Goal: Task Accomplishment & Management: Manage account settings

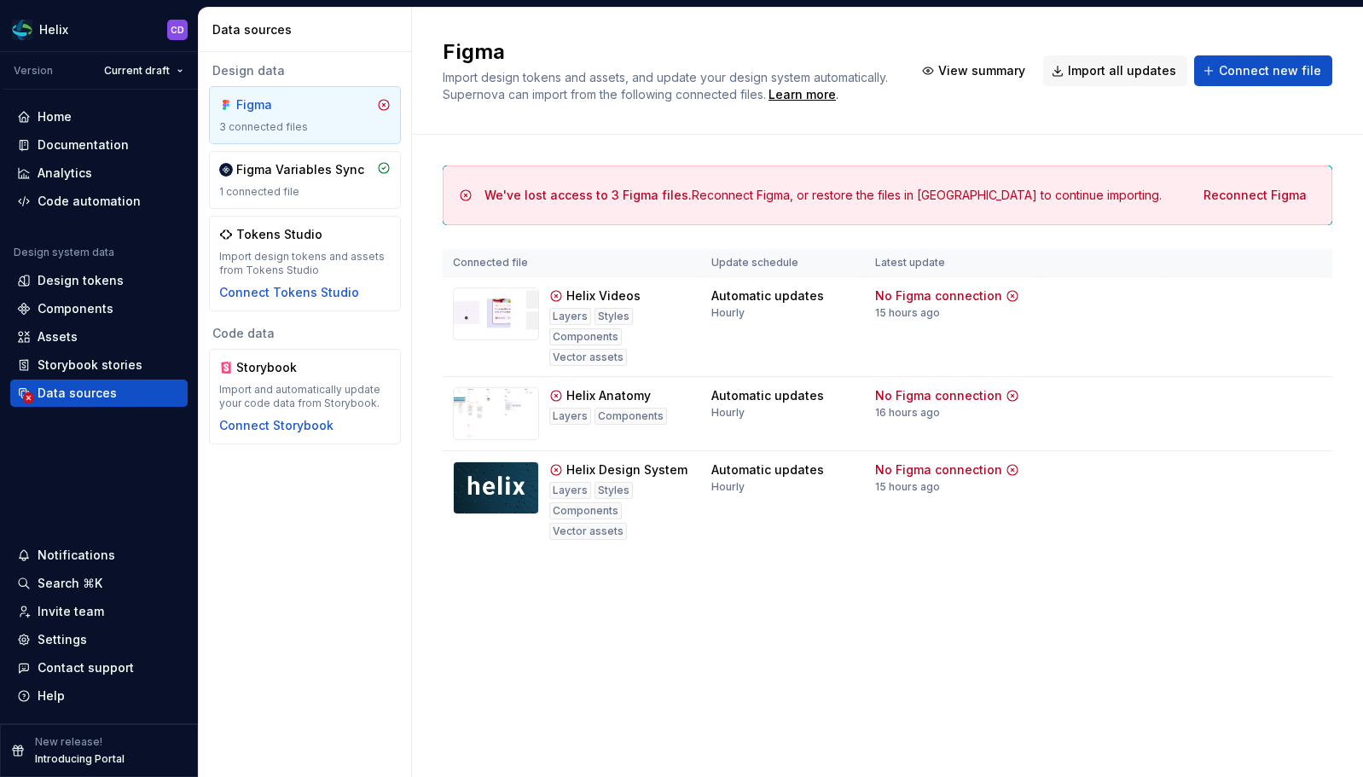
click at [970, 152] on div "We've lost access to 3 Figma files. Reconnect Figma, or restore the files in Fi…" at bounding box center [888, 375] width 890 height 480
click at [1237, 189] on span "Reconnect Figma" at bounding box center [1255, 195] width 103 height 17
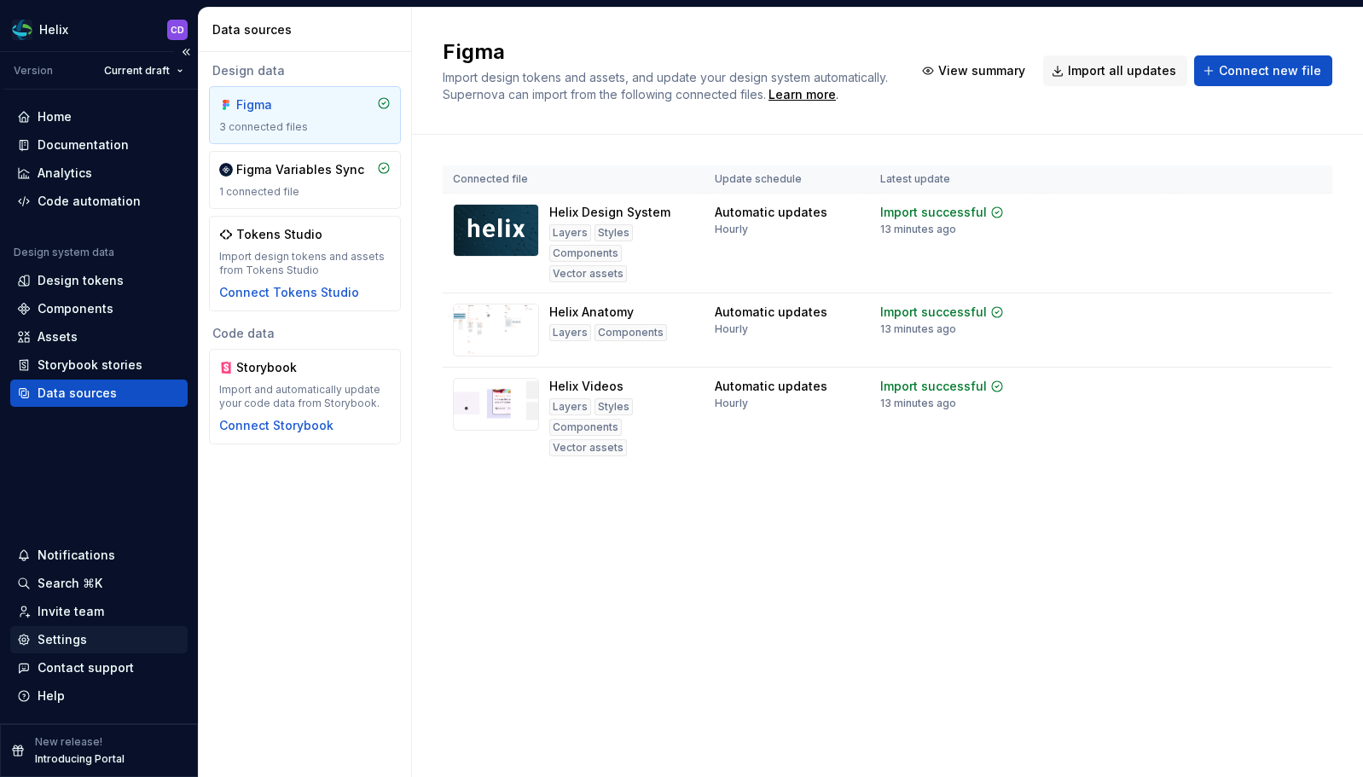
click at [79, 642] on div "Settings" at bounding box center [62, 639] width 49 height 17
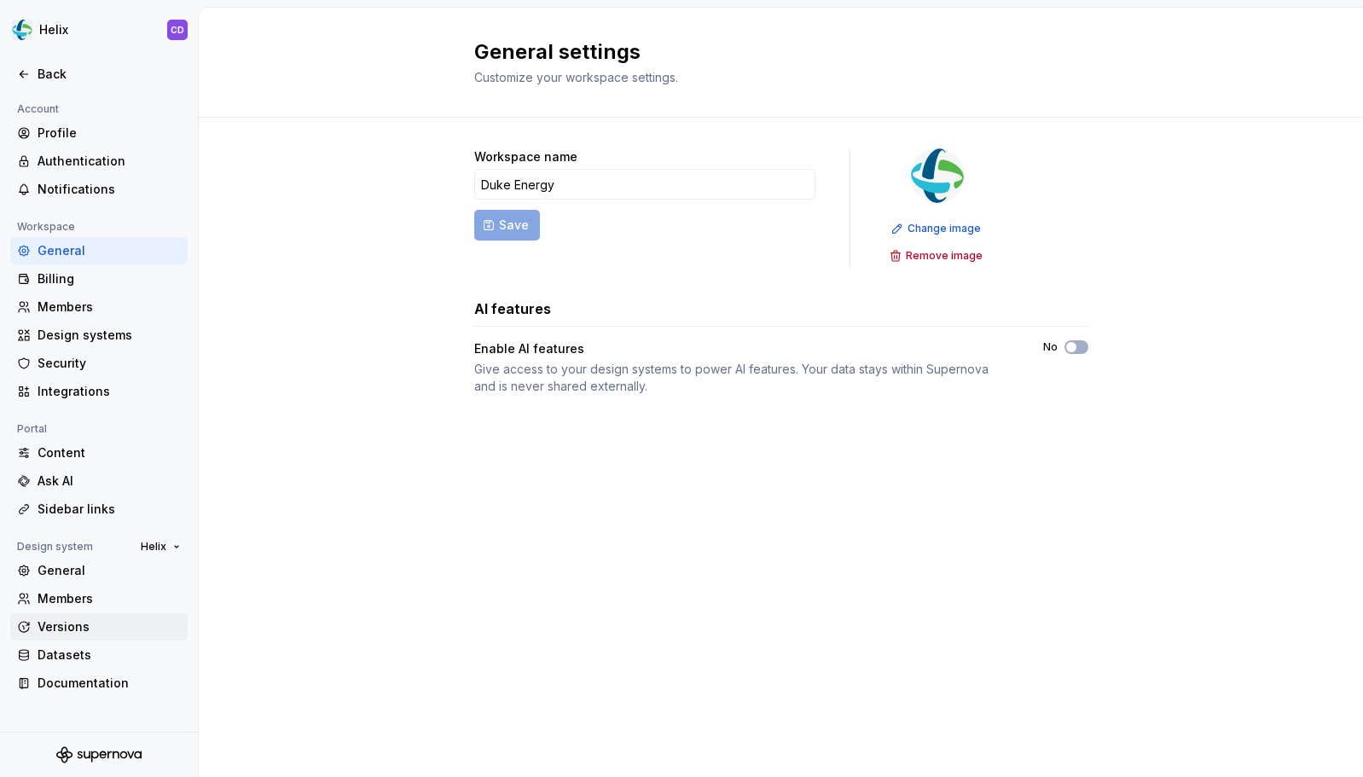
click at [84, 630] on div "Versions" at bounding box center [109, 627] width 143 height 17
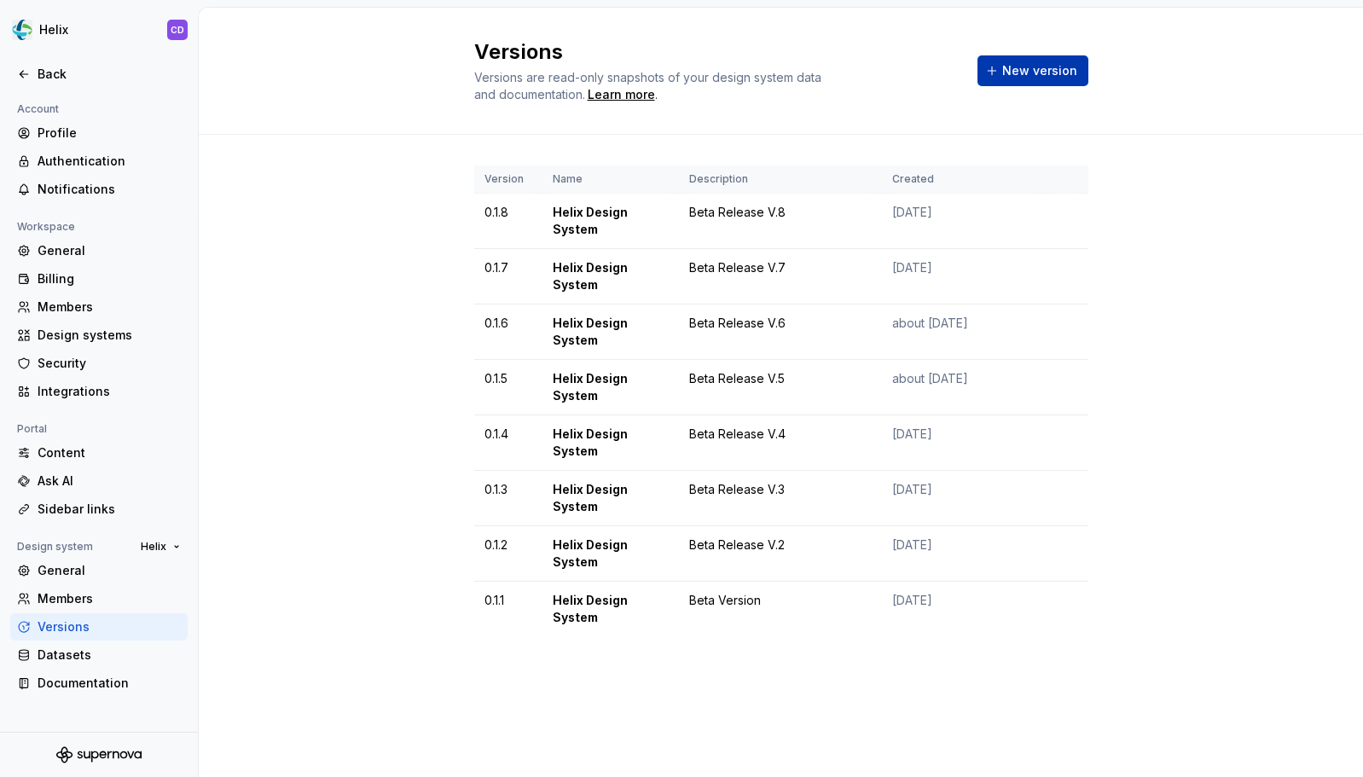
click at [1020, 73] on span "New version" at bounding box center [1039, 70] width 75 height 17
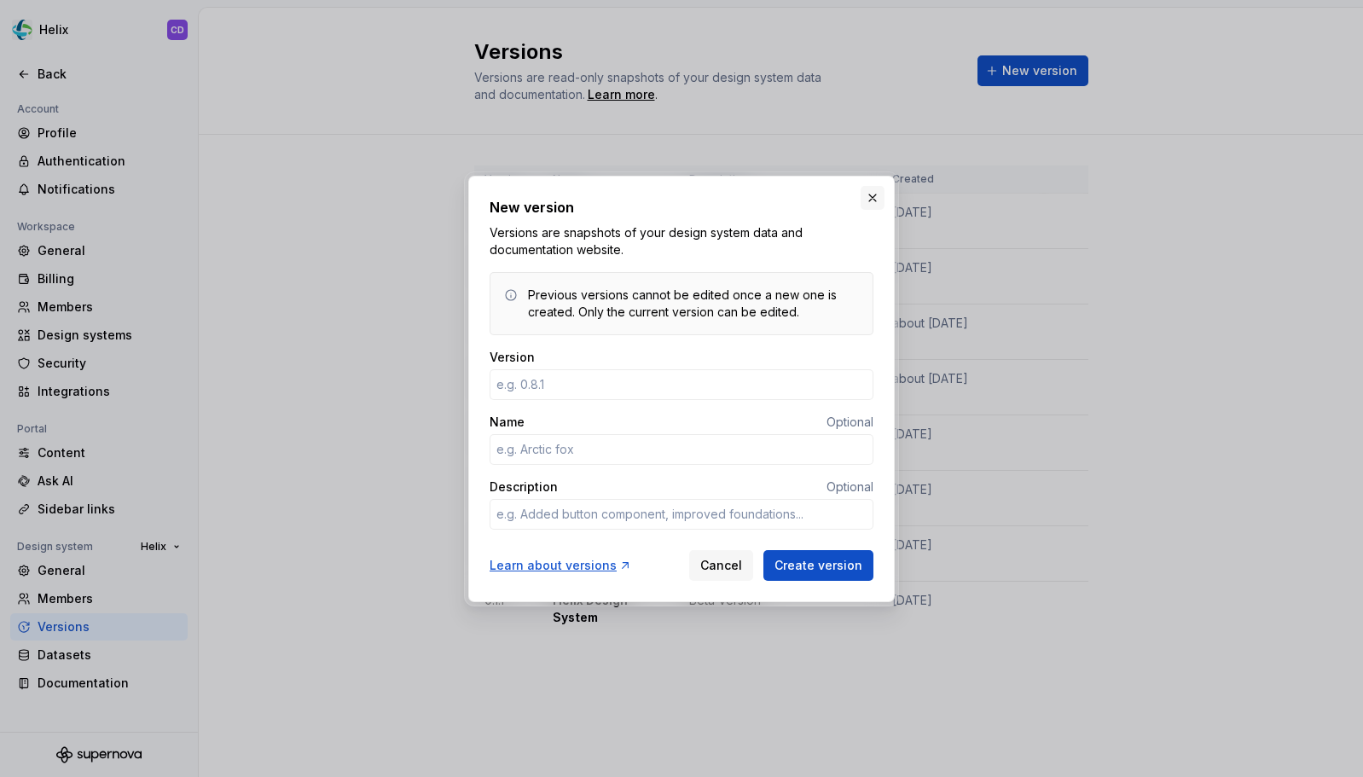
click at [874, 188] on button "button" at bounding box center [873, 198] width 24 height 24
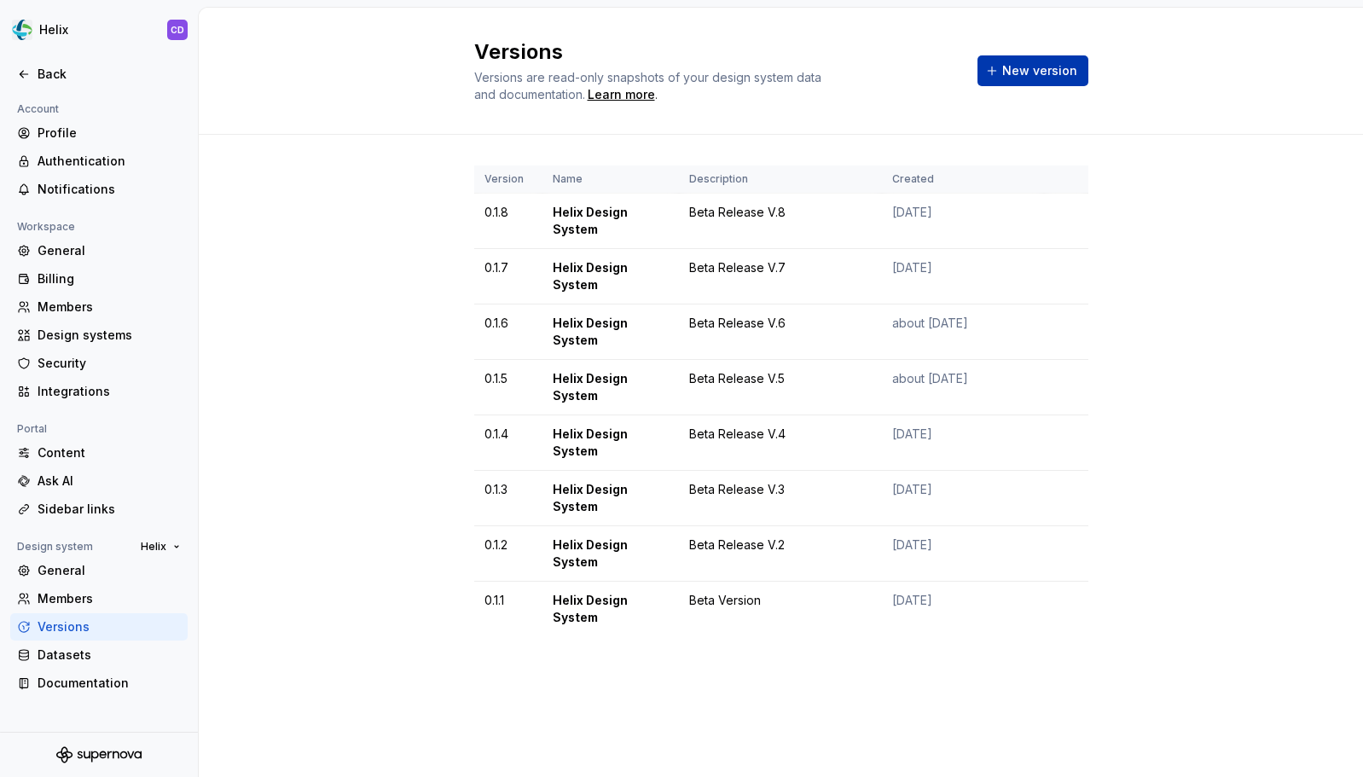
click at [1054, 73] on span "New version" at bounding box center [1039, 70] width 75 height 17
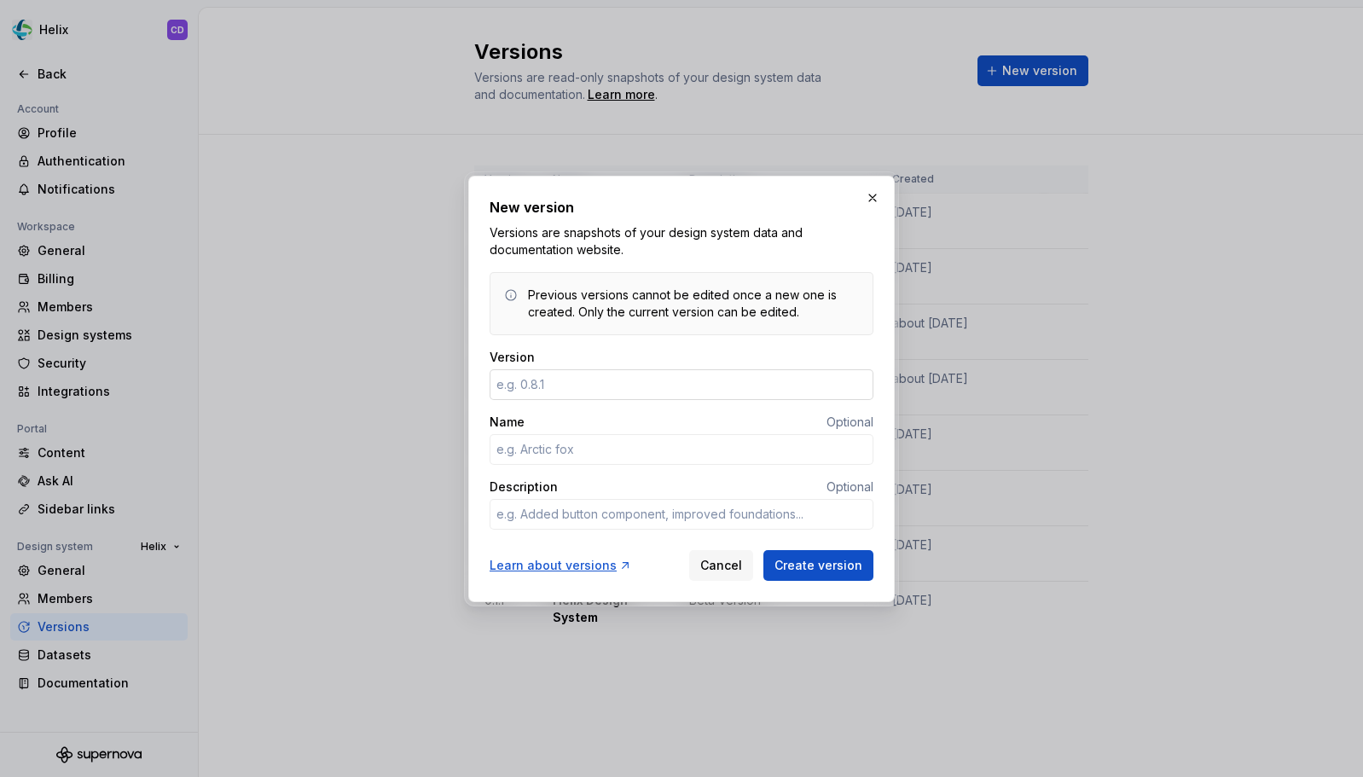
type textarea "*"
type input "0.1.9"
type textarea "*"
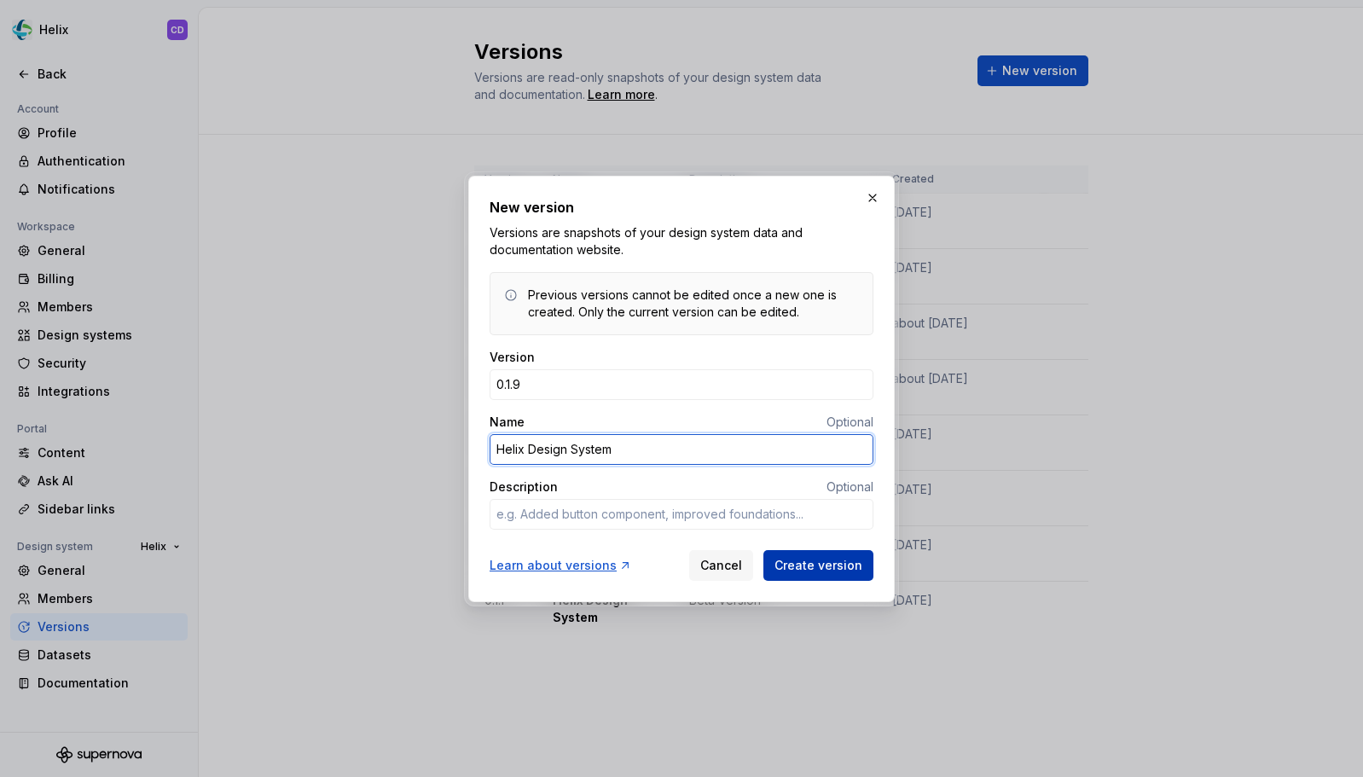
type input "Helix Design System"
click at [827, 573] on span "Create version" at bounding box center [819, 565] width 88 height 17
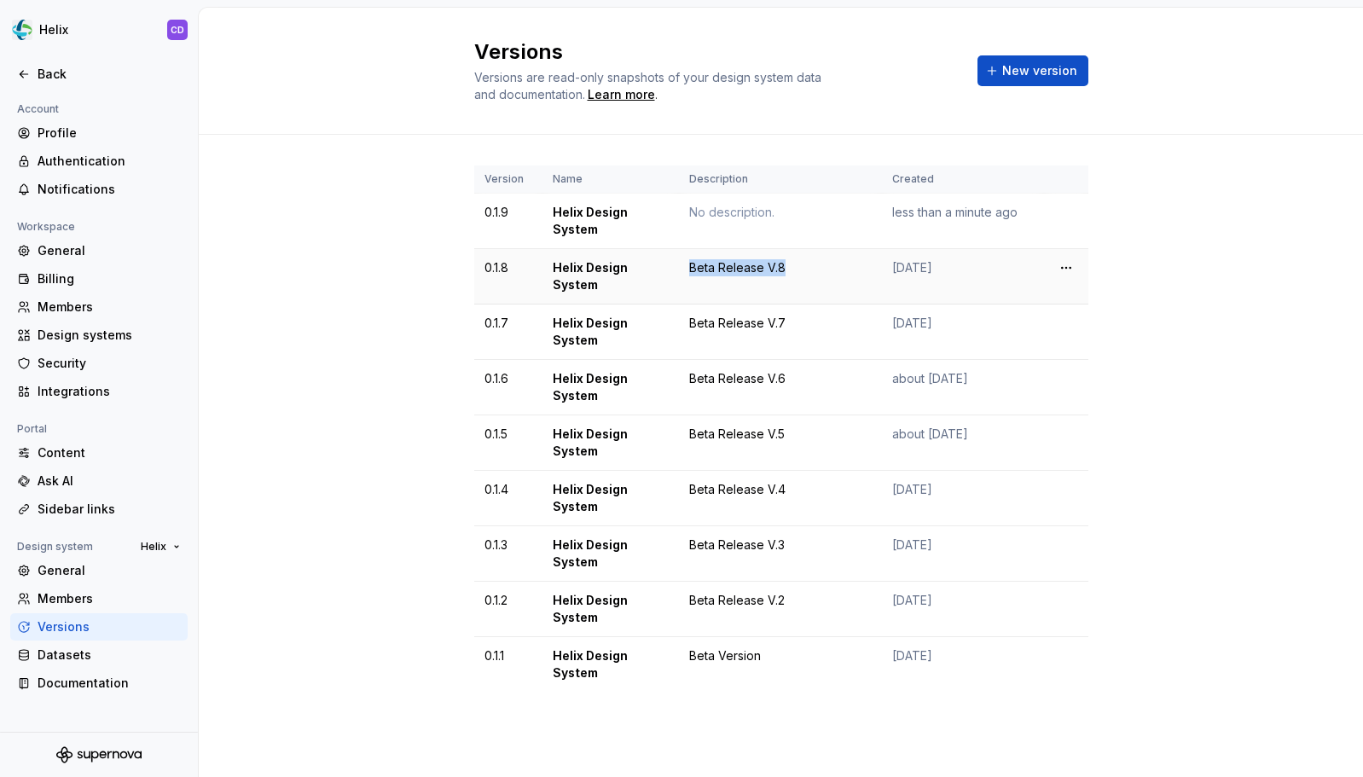
drag, startPoint x: 689, startPoint y: 260, endPoint x: 785, endPoint y: 269, distance: 95.9
click at [785, 269] on div "Beta Release V.8" at bounding box center [780, 267] width 183 height 17
copy div "Beta Release V.8"
click at [1072, 209] on html "Helix CD Back Account Profile Authentication Notifications Workspace General Bi…" at bounding box center [681, 388] width 1363 height 777
click at [1072, 247] on icon at bounding box center [1073, 246] width 14 height 14
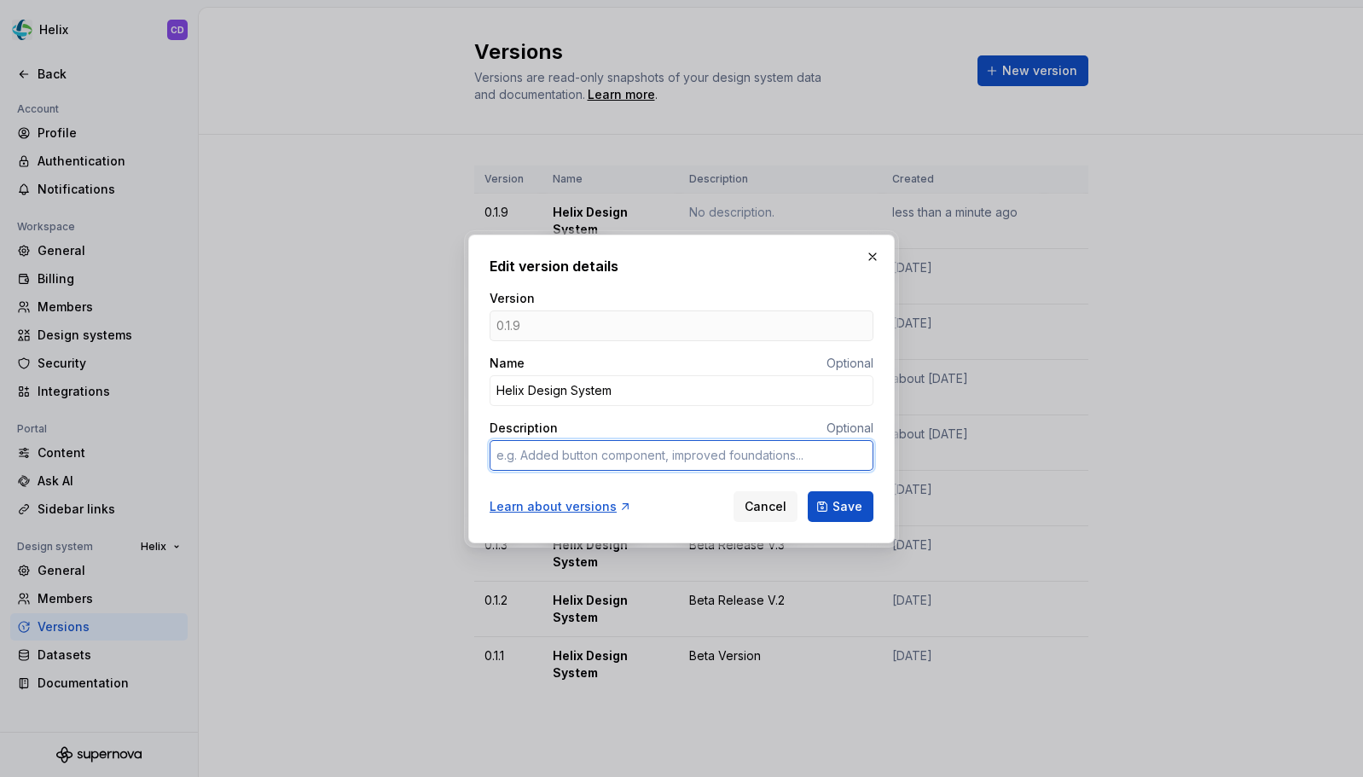
click at [564, 461] on textarea "Description" at bounding box center [682, 455] width 384 height 31
paste textarea "Beta Release V.8"
type textarea "*"
type textarea "Beta Release V.8"
type textarea "*"
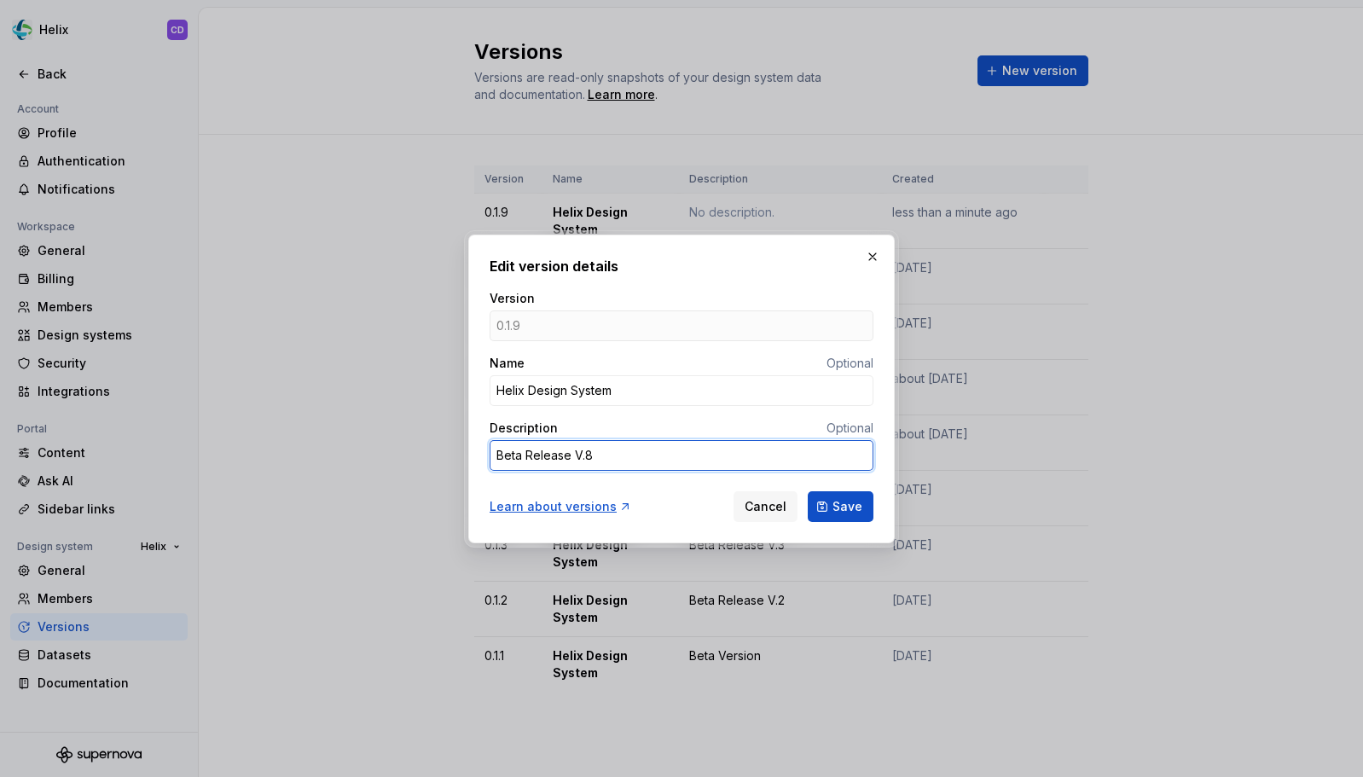
type textarea "Beta Release V."
type textarea "*"
type textarea "Beta Release V.9"
click at [834, 505] on button "Save" at bounding box center [841, 506] width 66 height 31
type textarea "*"
